Goal: Task Accomplishment & Management: Manage account settings

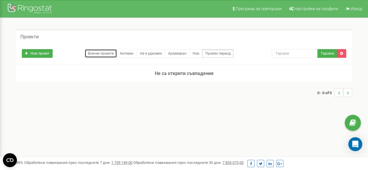
click at [106, 55] on link "Всички проекти" at bounding box center [101, 53] width 32 height 9
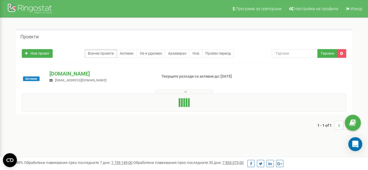
click at [60, 74] on p "[DOMAIN_NAME]" at bounding box center [100, 74] width 102 height 8
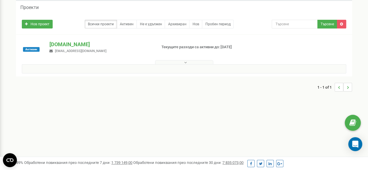
click at [187, 63] on div "Активен [DOMAIN_NAME] [EMAIL_ADDRESS][DOMAIN_NAME] Текущите разходи са активни …" at bounding box center [184, 56] width 336 height 42
click at [187, 63] on button at bounding box center [184, 62] width 58 height 4
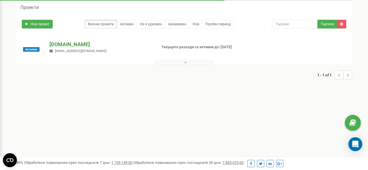
click at [74, 43] on p "[DOMAIN_NAME]" at bounding box center [100, 45] width 102 height 8
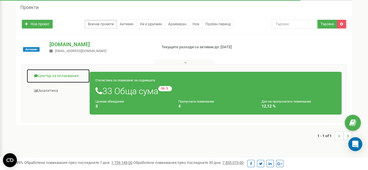
click at [56, 78] on link "Център за оплаквания" at bounding box center [57, 76] width 63 height 14
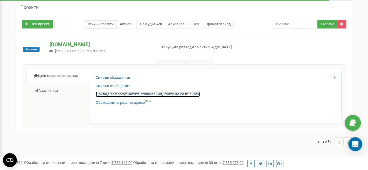
click at [113, 95] on link "Доклад за пропуснатите повиквания, които не са върнати" at bounding box center [148, 95] width 104 height 6
